Goal: Navigation & Orientation: Find specific page/section

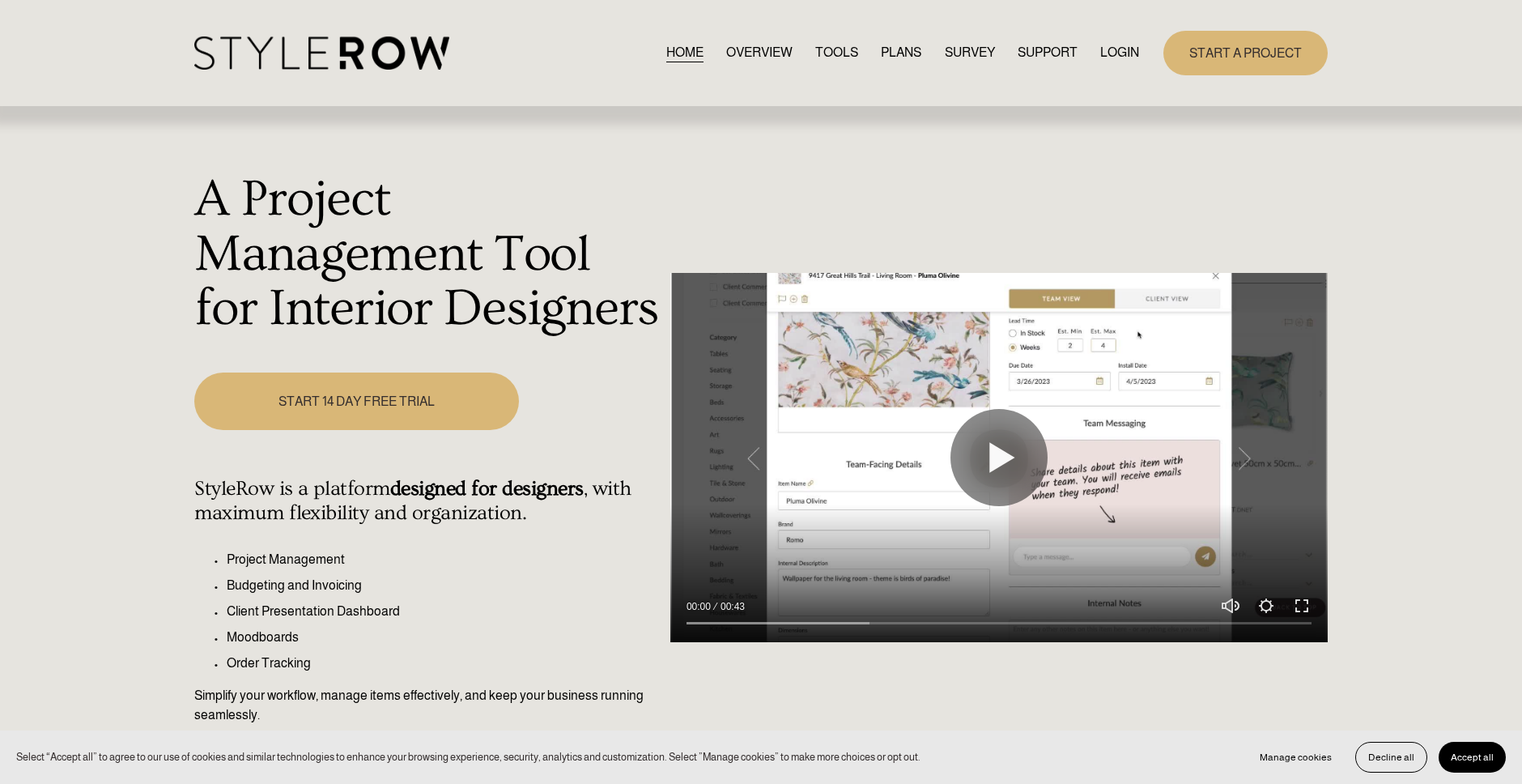
click at [1122, 55] on link "LOGIN" at bounding box center [1120, 53] width 39 height 22
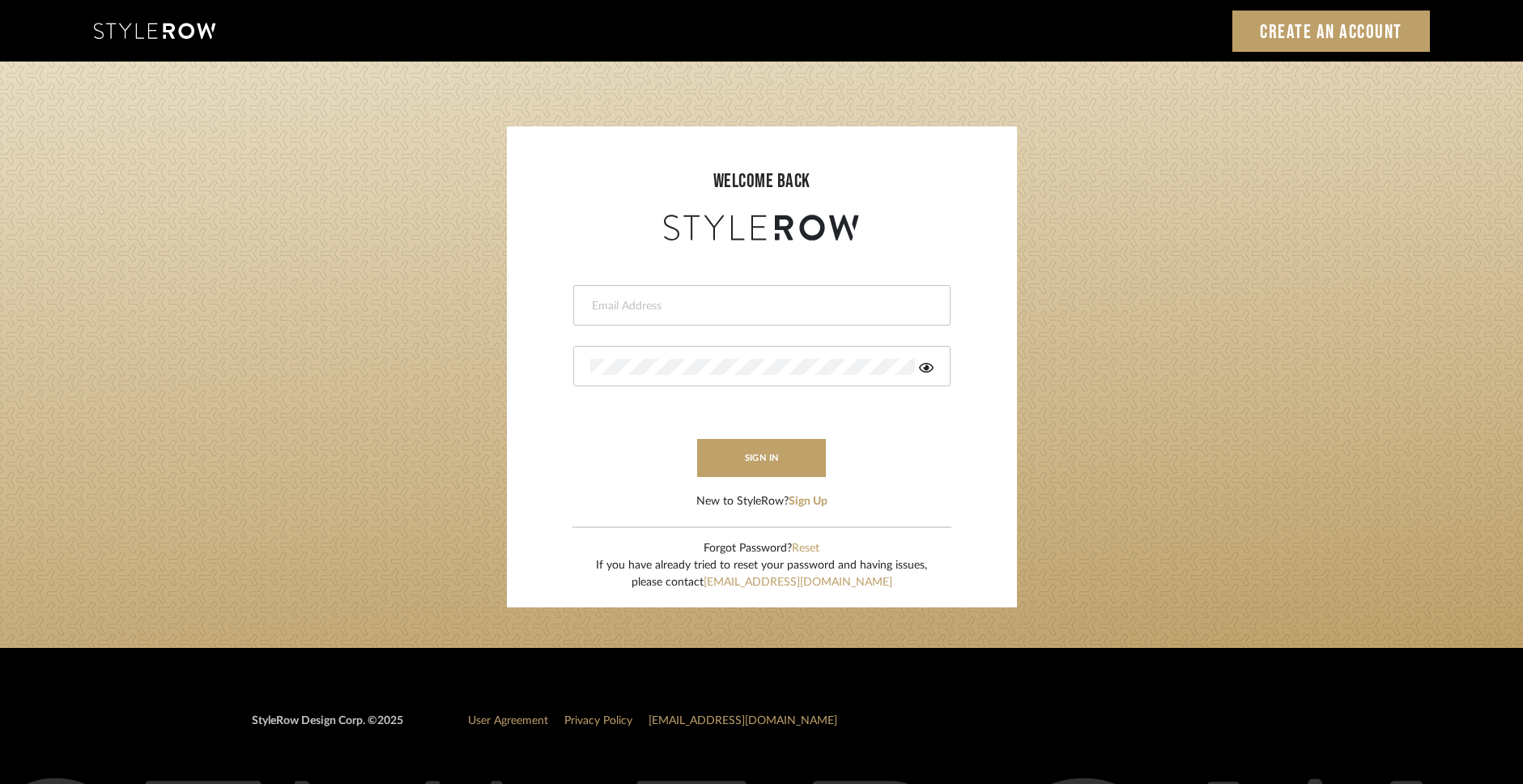
click at [671, 309] on input "email" at bounding box center [760, 306] width 340 height 16
type input "molly@fitchhill.com"
click at [807, 455] on button "sign in" at bounding box center [762, 458] width 129 height 38
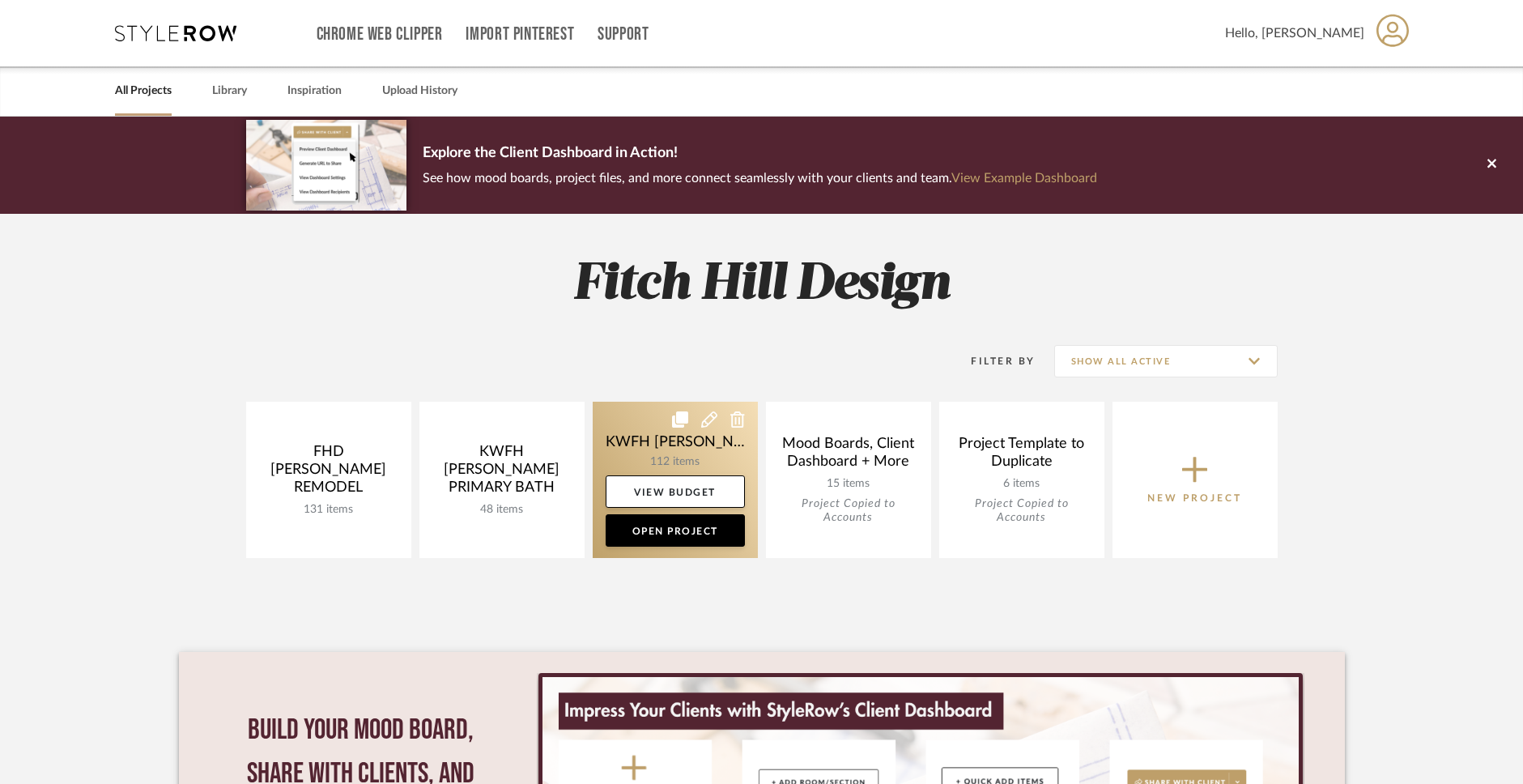
click at [674, 457] on link at bounding box center [675, 480] width 165 height 157
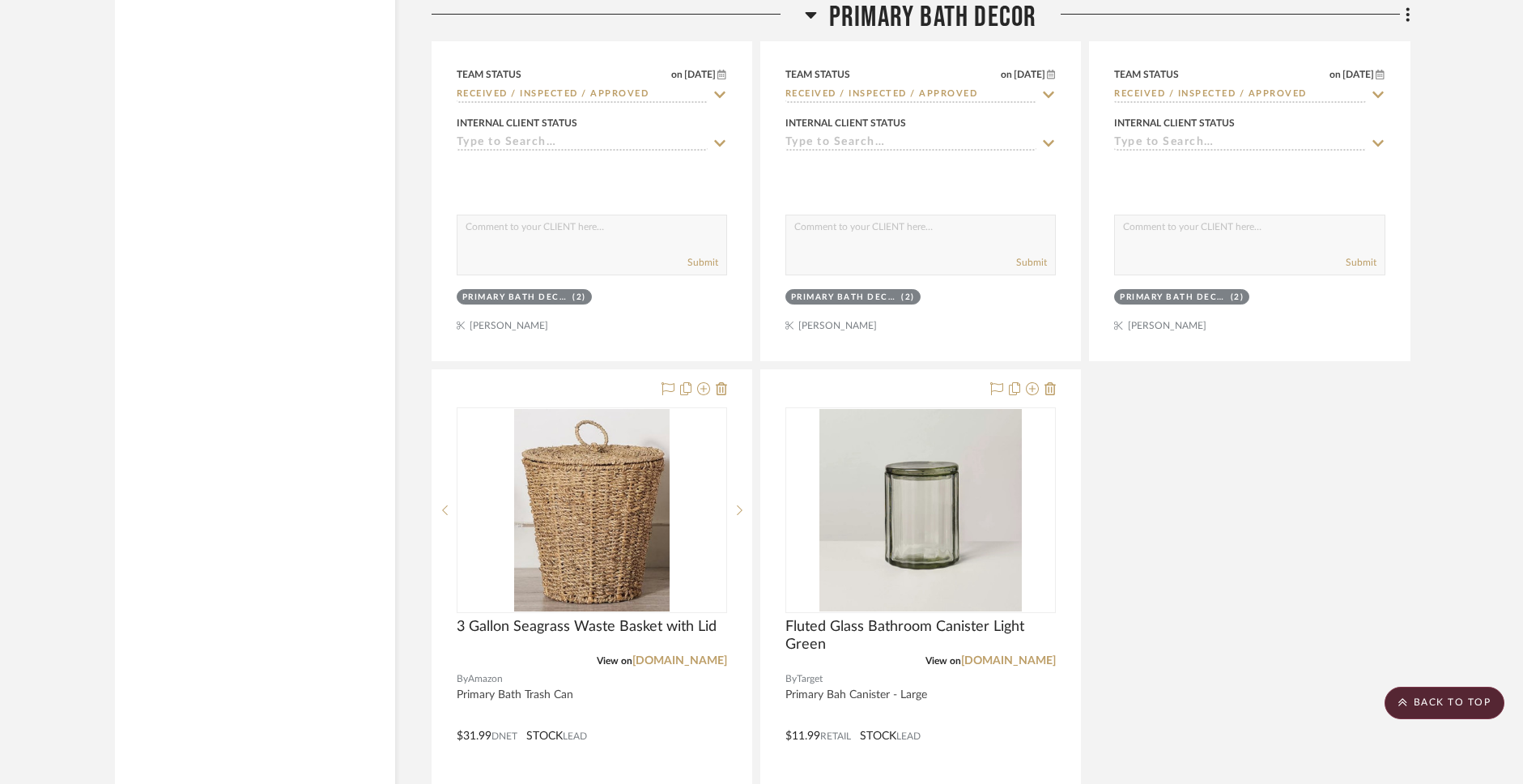
scroll to position [5414, 0]
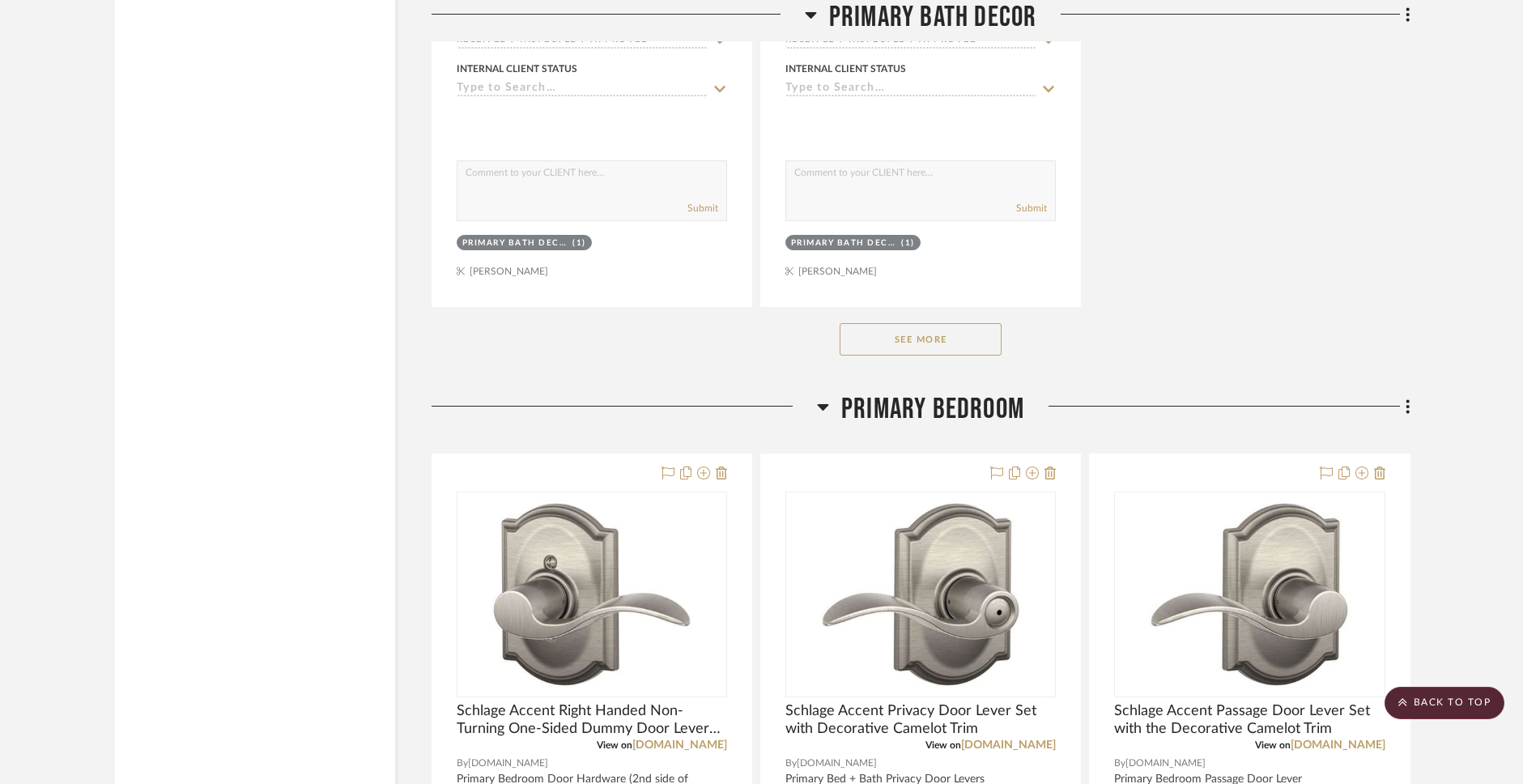
click at [922, 340] on button "See More" at bounding box center [920, 339] width 162 height 32
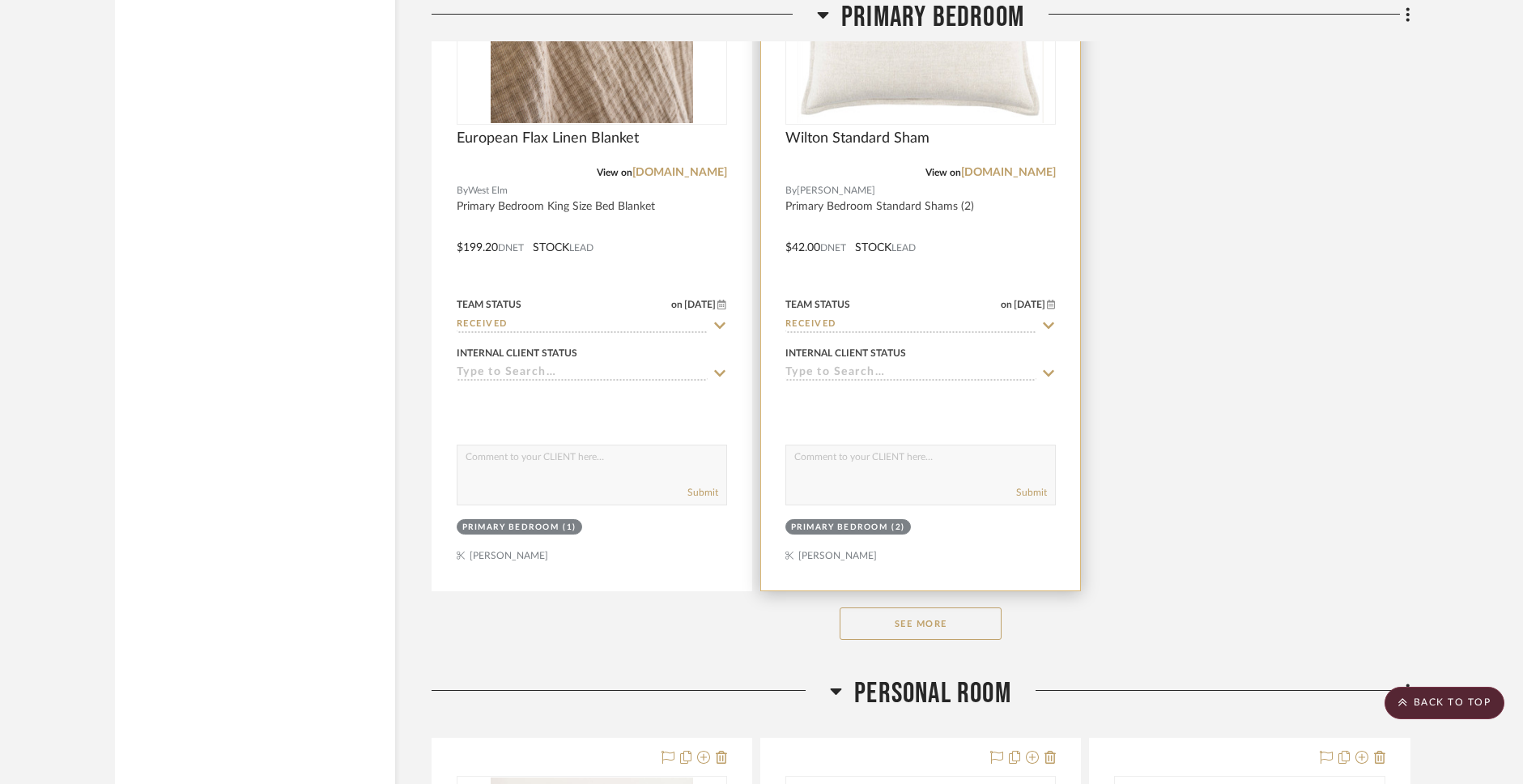
scroll to position [9818, 0]
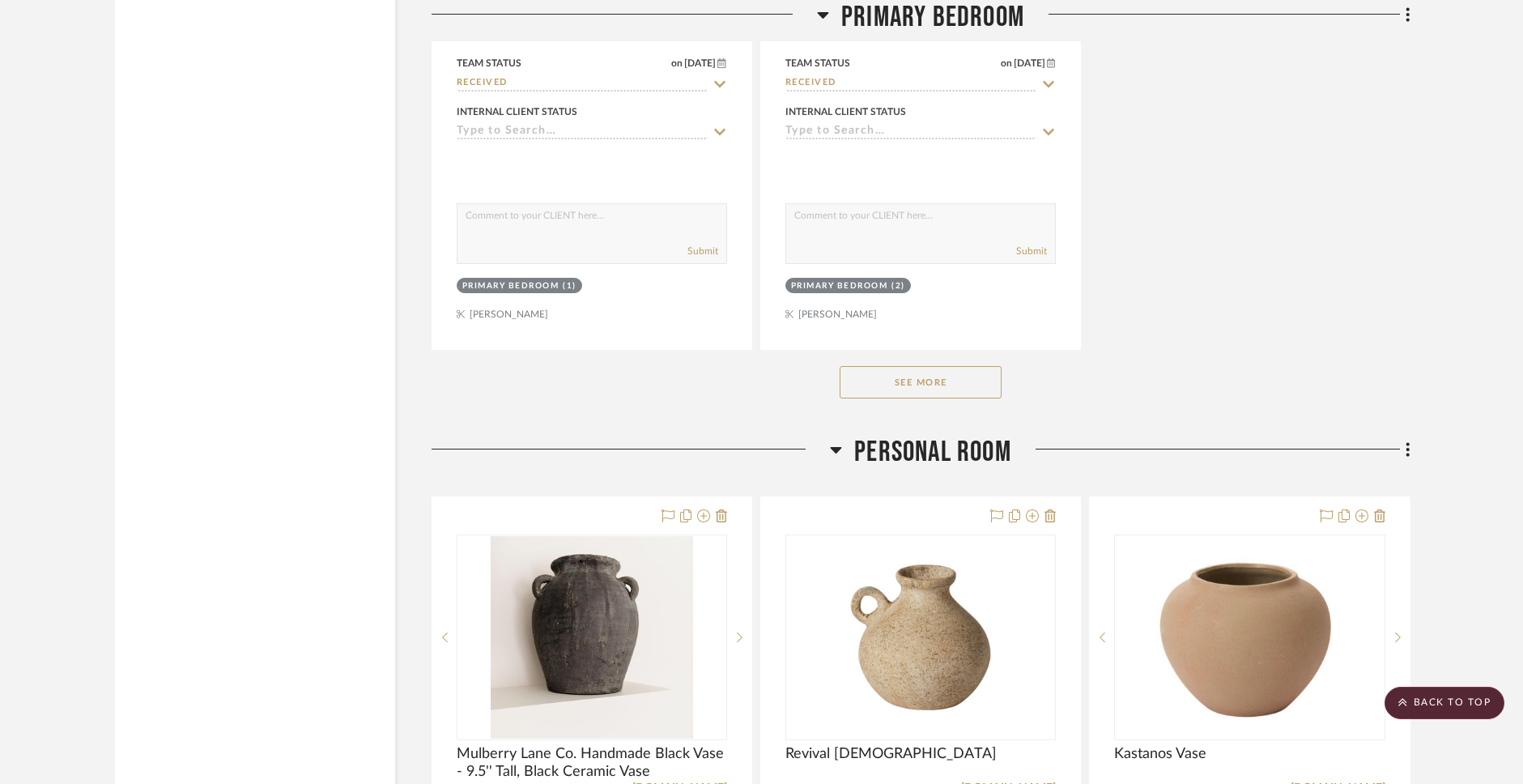
click at [919, 369] on button "See More" at bounding box center [920, 382] width 162 height 32
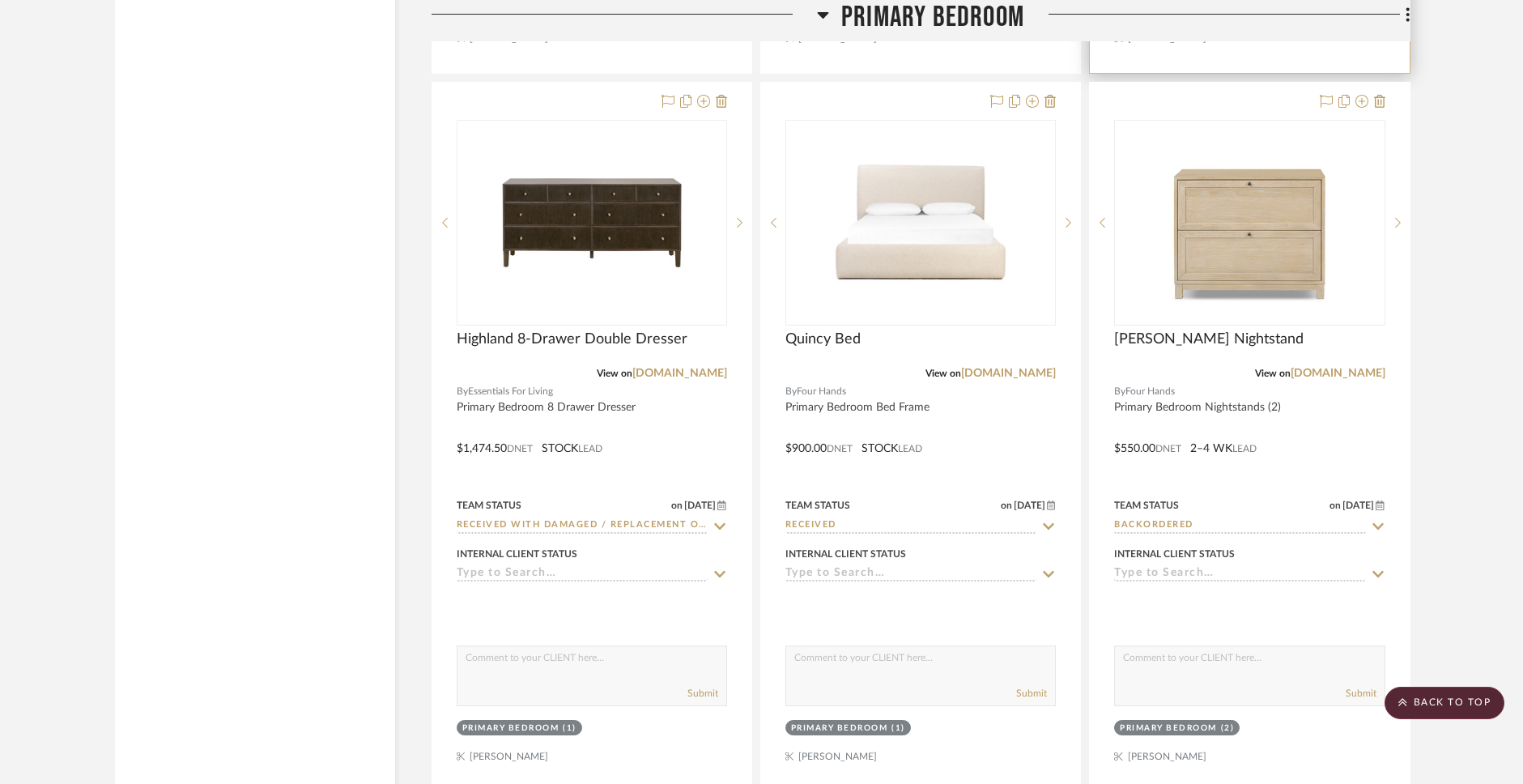
scroll to position [12137, 0]
